Goal: Information Seeking & Learning: Learn about a topic

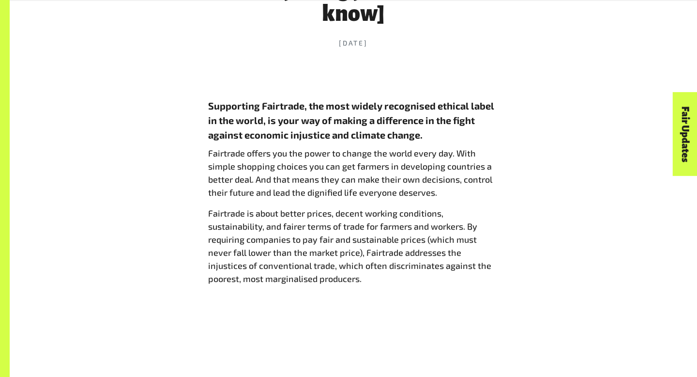
scroll to position [467, 0]
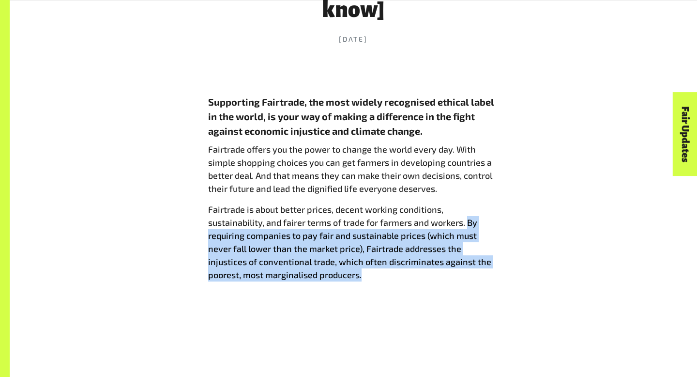
drag, startPoint x: 467, startPoint y: 221, endPoint x: 489, endPoint y: 273, distance: 56.6
click at [489, 273] on p "Fairtrade is about better prices, decent working conditions, sustainability, an…" at bounding box center [353, 242] width 290 height 78
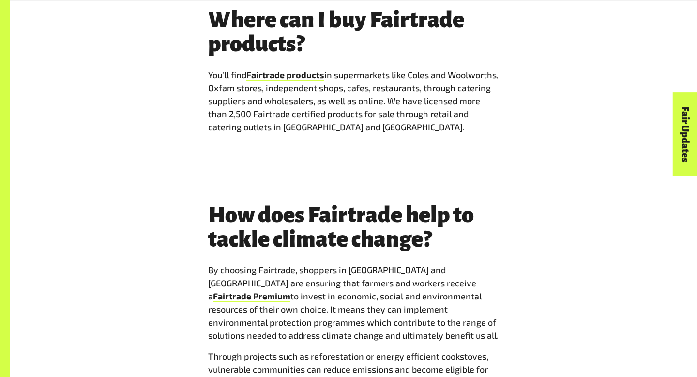
scroll to position [971, 0]
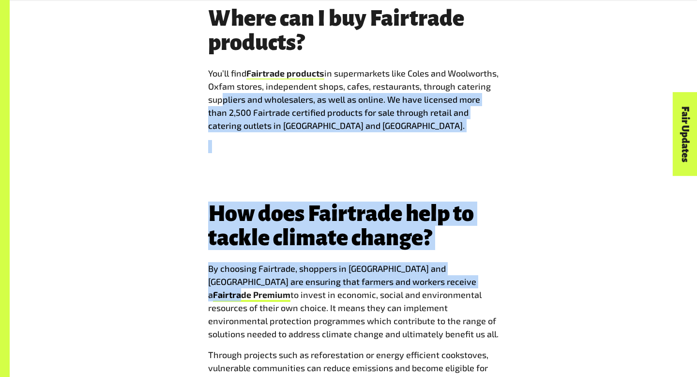
drag, startPoint x: 286, startPoint y: 102, endPoint x: 417, endPoint y: 276, distance: 217.7
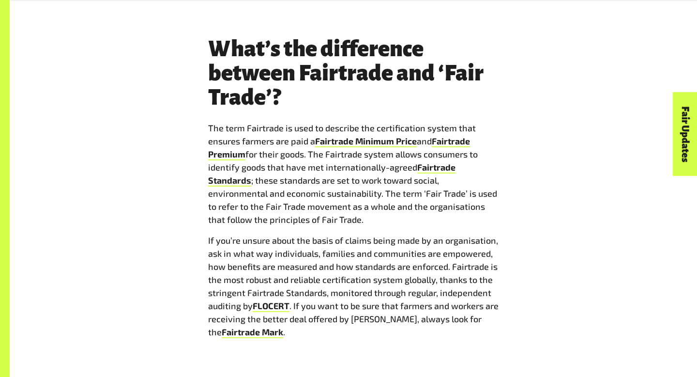
scroll to position [1673, 0]
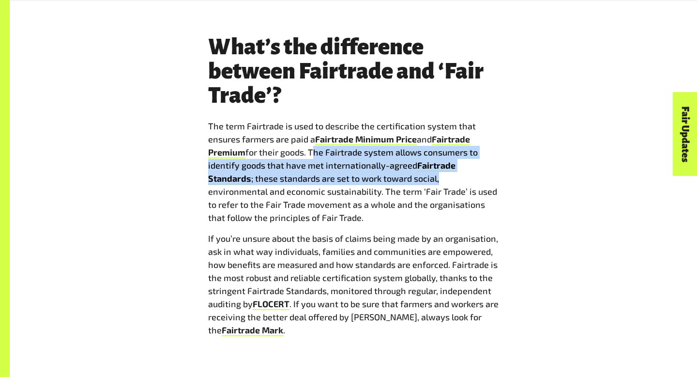
drag, startPoint x: 311, startPoint y: 149, endPoint x: 490, endPoint y: 179, distance: 181.6
click at [490, 179] on p "The term Fairtrade is used to describe the certification system that ensures fa…" at bounding box center [353, 172] width 290 height 105
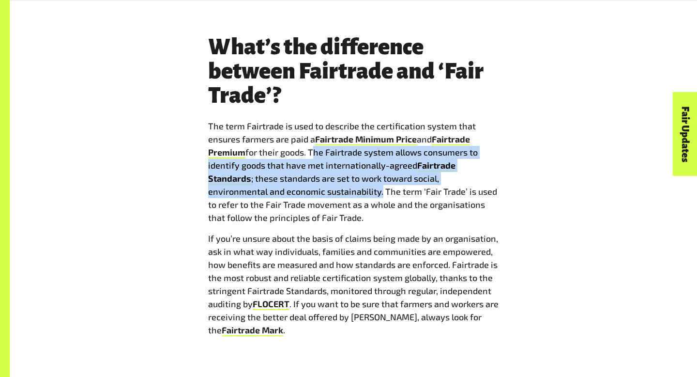
drag, startPoint x: 381, startPoint y: 195, endPoint x: 309, endPoint y: 154, distance: 83.5
click at [309, 154] on p "The term Fairtrade is used to describe the certification system that ensures fa…" at bounding box center [353, 172] width 290 height 105
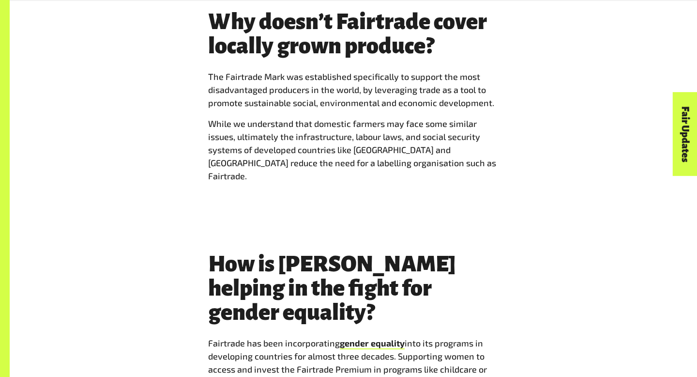
scroll to position [2074, 0]
